Goal: Transaction & Acquisition: Purchase product/service

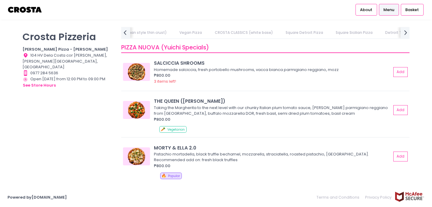
scroll to position [0, 229]
click at [297, 31] on link "Square Detroit Pizza" at bounding box center [288, 32] width 49 height 11
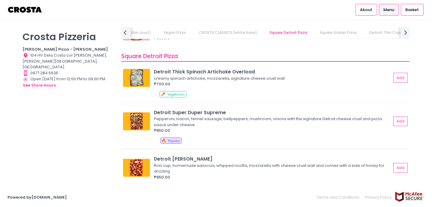
scroll to position [697, 0]
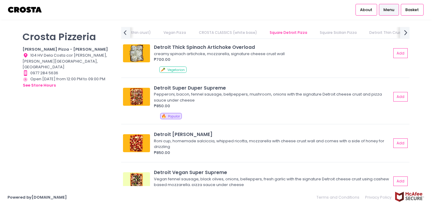
click at [406, 32] on icon at bounding box center [405, 32] width 3 height 5
click at [406, 32] on link "DRINKS" at bounding box center [403, 32] width 24 height 11
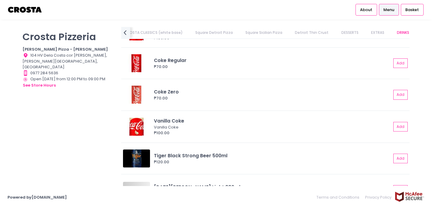
click at [347, 35] on link "DESSERTS" at bounding box center [349, 32] width 29 height 11
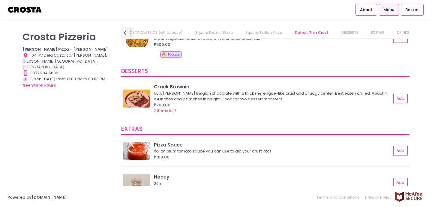
scroll to position [1141, 0]
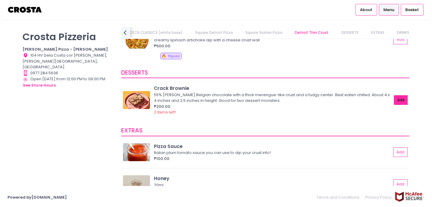
click at [403, 101] on button "Add" at bounding box center [401, 100] width 14 height 10
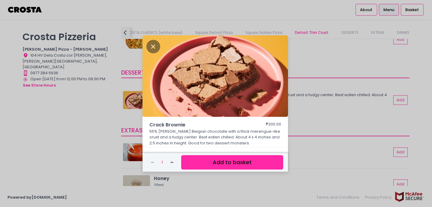
click at [222, 166] on button "Add to basket" at bounding box center [232, 162] width 102 height 15
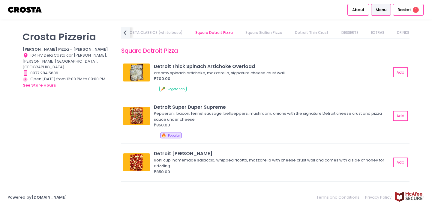
scroll to position [668, 0]
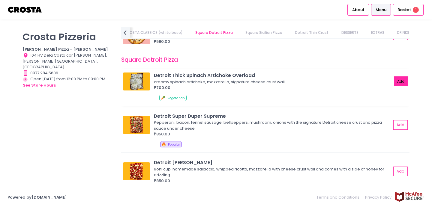
click at [405, 79] on button "Add" at bounding box center [401, 81] width 14 height 10
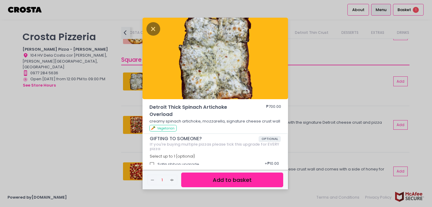
click at [243, 179] on button "Add to basket" at bounding box center [232, 180] width 102 height 15
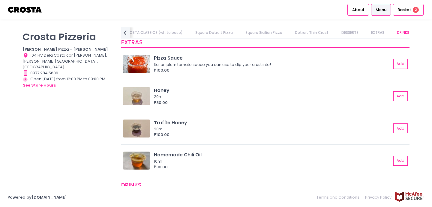
scroll to position [1228, 0]
click at [401, 64] on button "Add" at bounding box center [401, 65] width 14 height 10
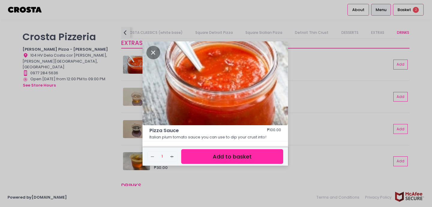
click at [243, 156] on button "Add to basket" at bounding box center [232, 156] width 102 height 15
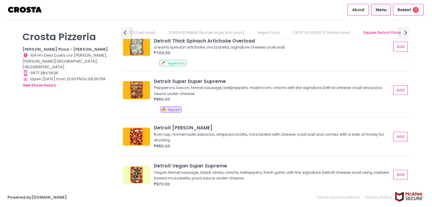
scroll to position [704, 0]
click at [399, 139] on button "Add" at bounding box center [401, 137] width 14 height 10
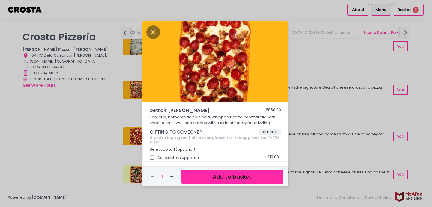
click at [242, 180] on button "Add to basket" at bounding box center [232, 177] width 102 height 15
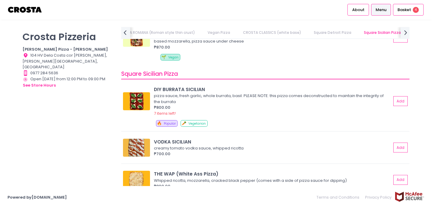
scroll to position [841, 0]
click at [409, 13] on div "Basket 4" at bounding box center [408, 10] width 31 height 12
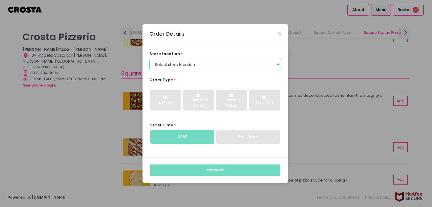
click at [217, 64] on select "Select store location Crosta Pizza - Salcedo Crosta Pizza - San Juan" at bounding box center [215, 64] width 132 height 11
select select "5fabb2e53664a8677beaeb89"
click at [149, 59] on select "Select store location Crosta Pizza - Salcedo Crosta Pizza - San Juan" at bounding box center [215, 64] width 132 height 11
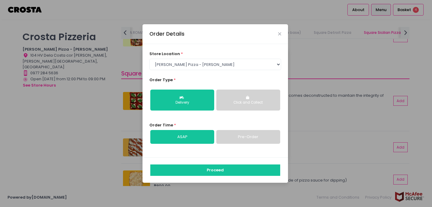
click at [253, 104] on div "Click and Collect" at bounding box center [247, 102] width 55 height 5
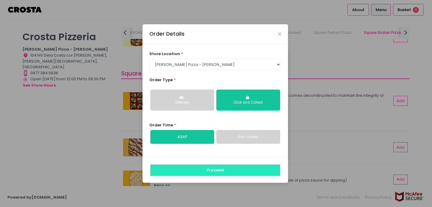
click at [220, 171] on button "Proceed" at bounding box center [215, 170] width 130 height 11
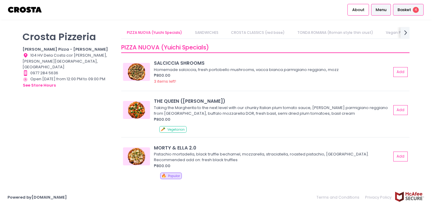
click at [410, 9] on span "Basket" at bounding box center [403, 10] width 13 height 6
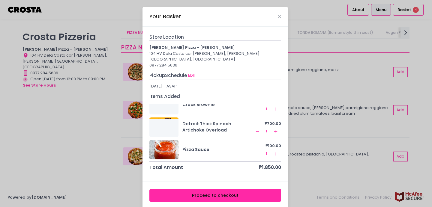
scroll to position [16, 0]
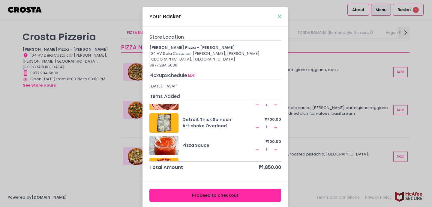
click at [279, 15] on icon "Close" at bounding box center [279, 16] width 3 height 4
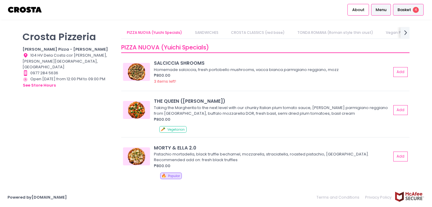
click at [404, 11] on span "Basket" at bounding box center [403, 10] width 13 height 6
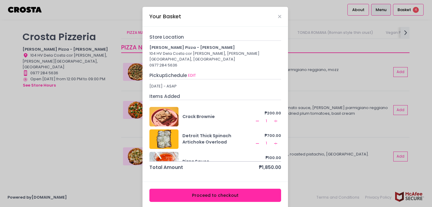
click at [223, 190] on button "Proceed to checkout" at bounding box center [215, 195] width 132 height 13
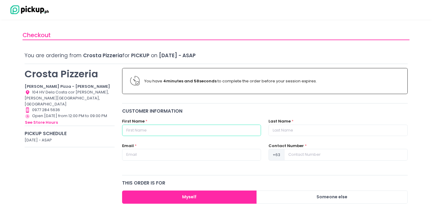
click at [194, 131] on input "text" at bounding box center [191, 130] width 139 height 11
type input "[PERSON_NAME]"
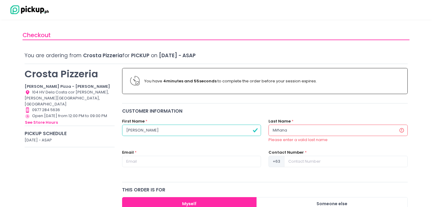
type input "Miñana"
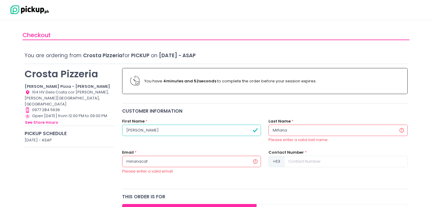
type input "[EMAIL_ADDRESS][DOMAIN_NAME]"
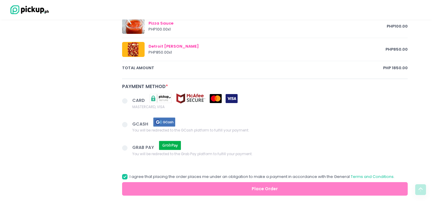
scroll to position [377, 0]
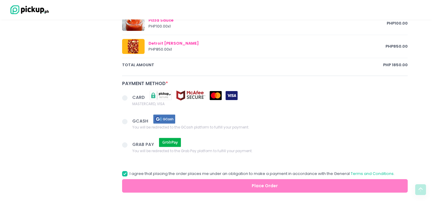
type input "9175912345"
click at [124, 97] on span at bounding box center [124, 97] width 5 height 5
click at [130, 97] on input "CARD MASTERCARD, VISA" at bounding box center [132, 97] width 4 height 4
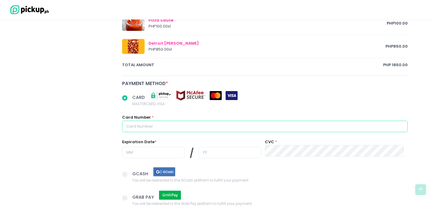
click at [156, 121] on input "text" at bounding box center [264, 126] width 285 height 11
radio input "true"
type input "4"
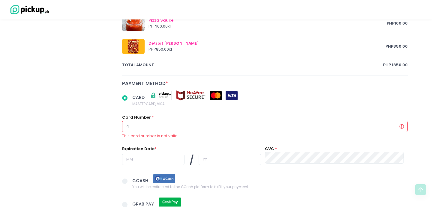
radio input "true"
type input "47"
radio input "true"
type input "474"
radio input "true"
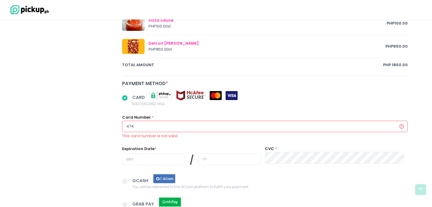
type input "4741"
radio input "true"
type input "47413"
radio input "true"
type input "474137"
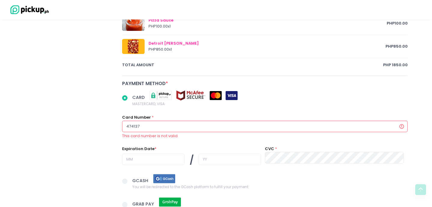
radio input "true"
type input "4741370"
radio input "true"
type input "47413700"
radio input "true"
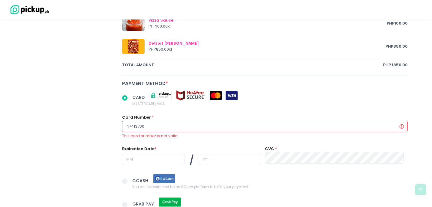
type input "474137001"
radio input "true"
type input "4741370017"
radio input "true"
type input "47413700179"
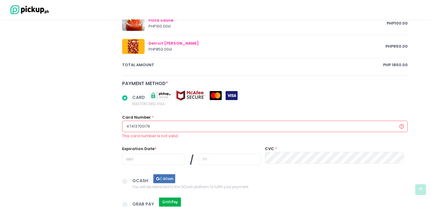
radio input "true"
type input "474137001798"
radio input "true"
type input "4741370017988"
radio input "true"
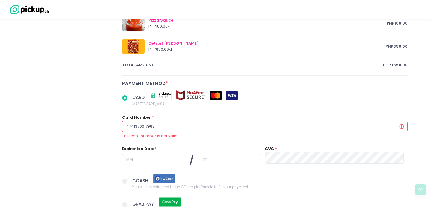
type input "47413700179882"
radio input "true"
type input "474137001798829"
radio input "true"
type input "4741370017988291"
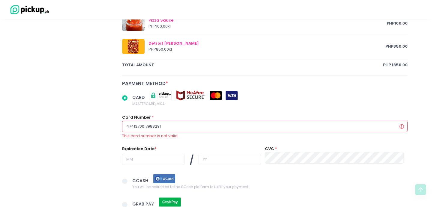
radio input "true"
type input "474137001798829"
radio input "true"
type input "47413700179882"
radio input "true"
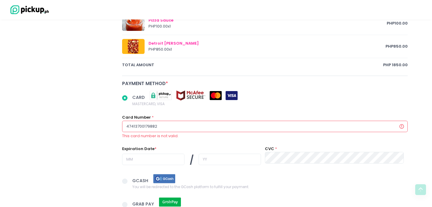
type input "474137001798828"
radio input "true"
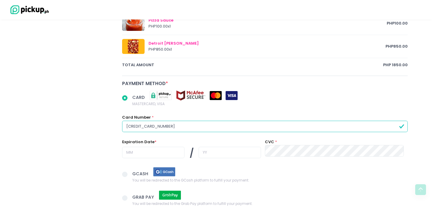
type input "4741370017988281"
click at [132, 152] on input "text" at bounding box center [153, 152] width 62 height 11
radio input "true"
type input "0"
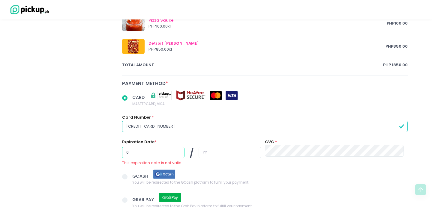
radio input "true"
type input "03"
radio input "true"
type input "3"
radio input "true"
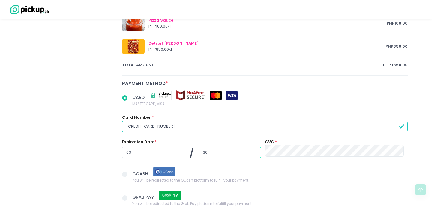
type input "30"
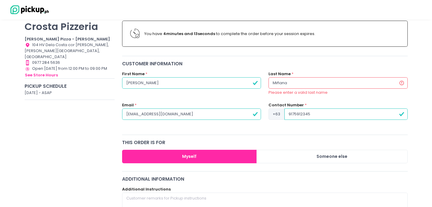
scroll to position [47, 0]
radio input "true"
click at [278, 83] on input "Miñana" at bounding box center [337, 83] width 139 height 11
type input "Miana"
radio input "true"
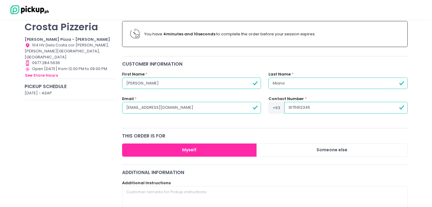
type input "Minana"
radio input "true"
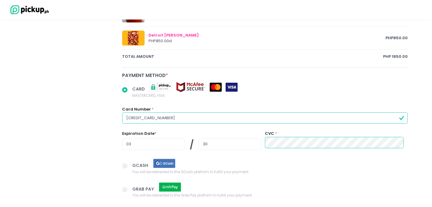
scroll to position [443, 0]
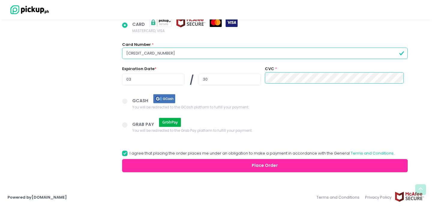
type input "Minana"
click at [246, 171] on button "Place Order" at bounding box center [264, 165] width 285 height 13
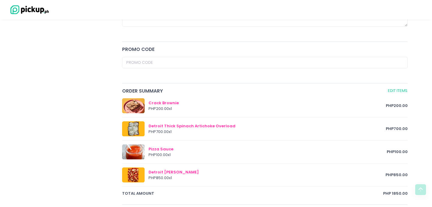
scroll to position [247, 0]
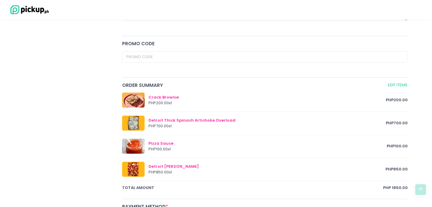
radio input "true"
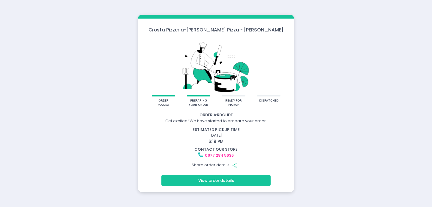
click at [210, 180] on button "View order details" at bounding box center [215, 180] width 109 height 11
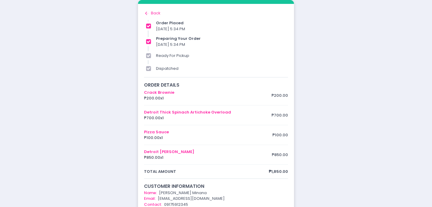
click at [146, 13] on icon "Back to home Created with Sketch." at bounding box center [147, 13] width 6 height 6
